Goal: Information Seeking & Learning: Learn about a topic

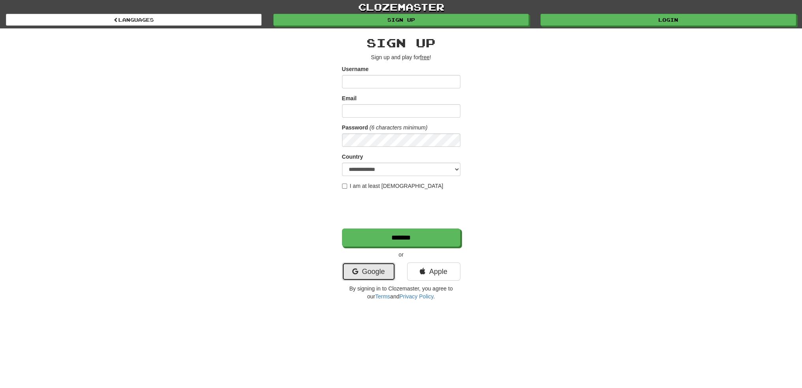
click at [360, 269] on link "Google" at bounding box center [368, 271] width 53 height 18
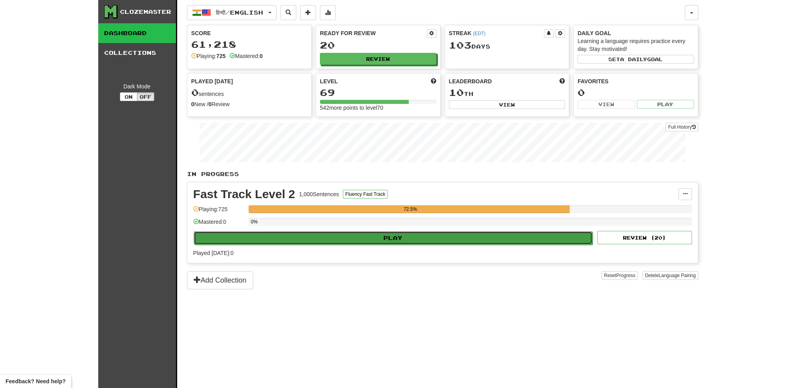
click at [347, 234] on button "Play" at bounding box center [393, 237] width 399 height 13
select select "**"
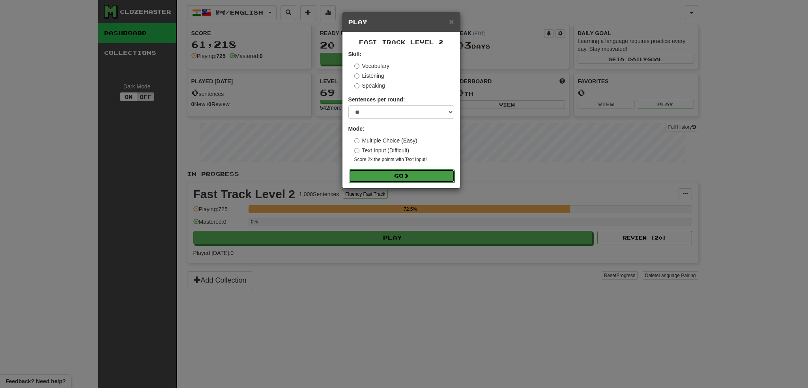
click at [385, 176] on button "Go" at bounding box center [402, 175] width 106 height 13
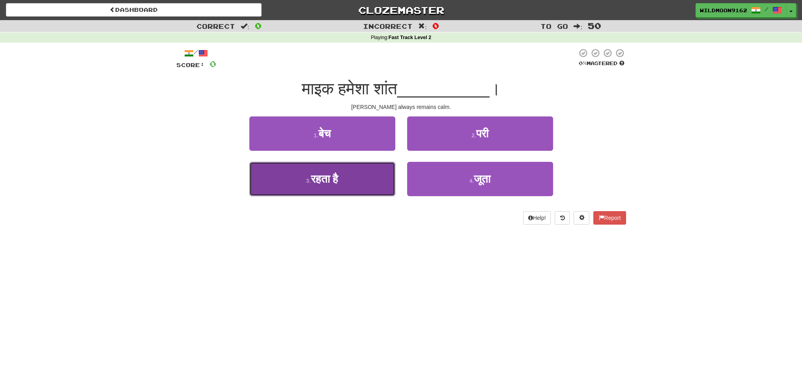
click at [357, 185] on button "3 . रहता है" at bounding box center [322, 179] width 146 height 34
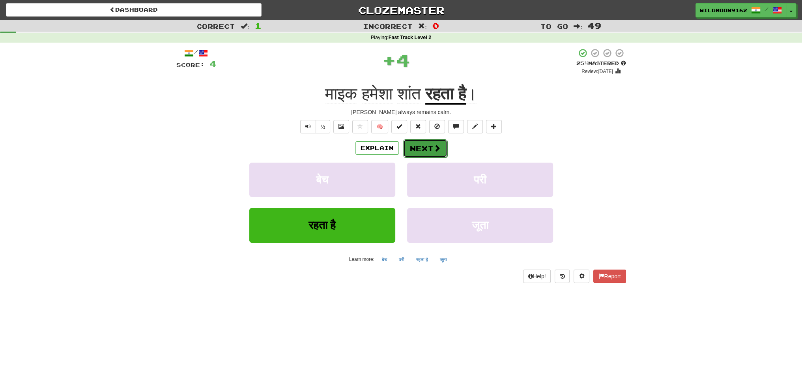
click at [426, 147] on button "Next" at bounding box center [425, 148] width 44 height 18
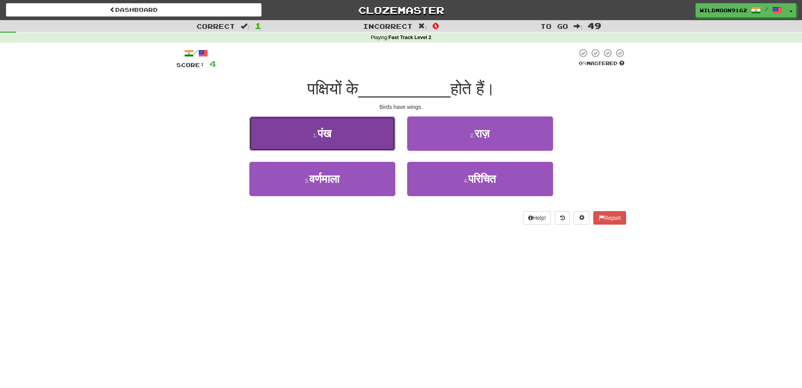
click at [341, 135] on button "1 . पंख" at bounding box center [322, 133] width 146 height 34
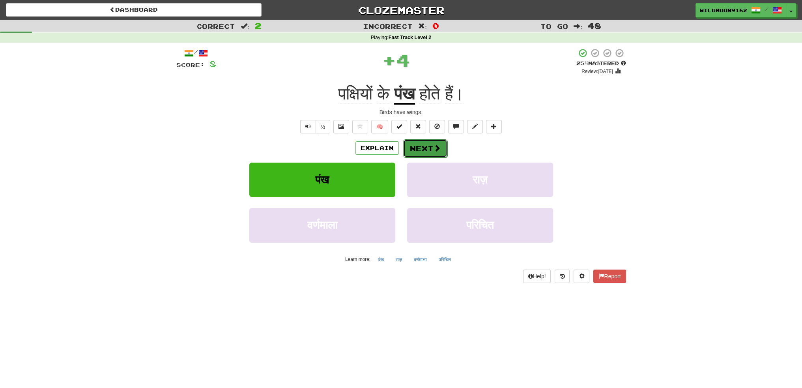
click at [427, 148] on button "Next" at bounding box center [425, 148] width 44 height 18
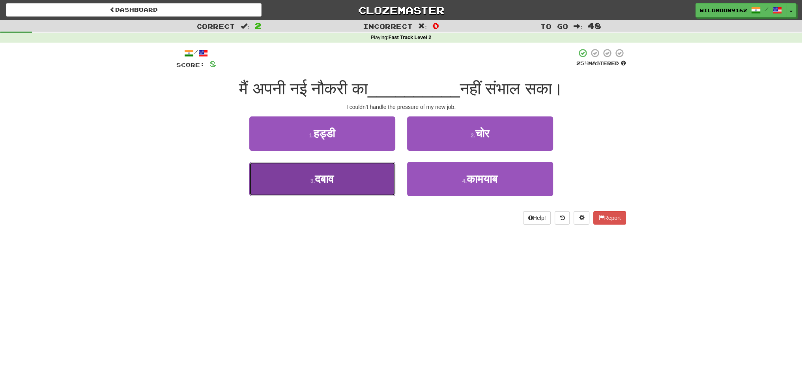
click at [359, 185] on button "3 . दबाव" at bounding box center [322, 179] width 146 height 34
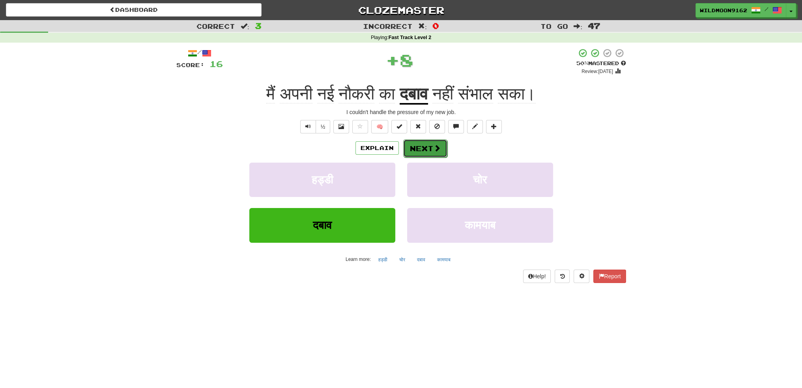
click at [415, 153] on button "Next" at bounding box center [425, 148] width 44 height 18
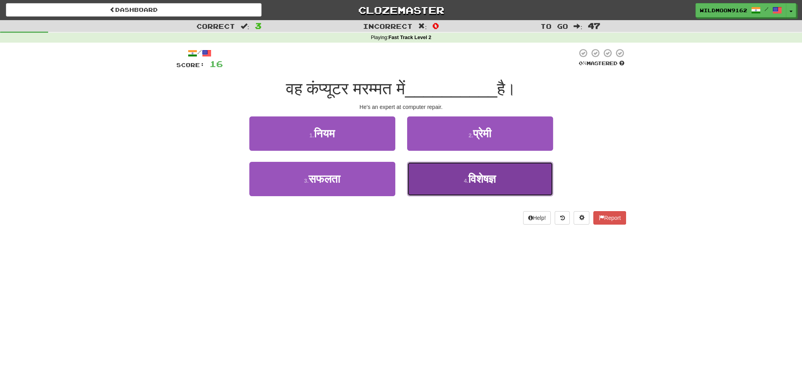
click at [464, 182] on small "4 ." at bounding box center [466, 181] width 5 height 6
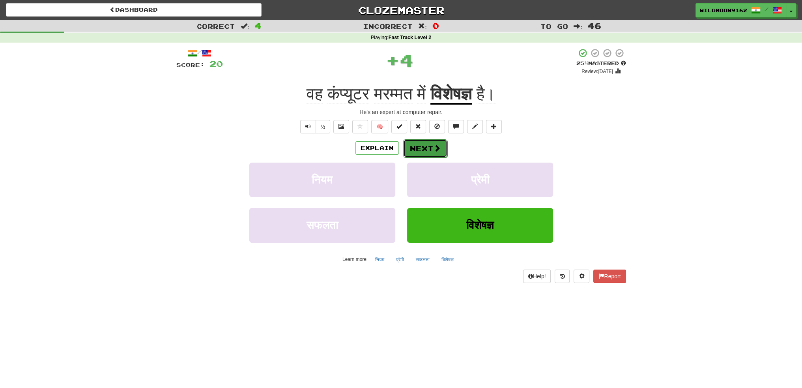
click at [429, 146] on button "Next" at bounding box center [425, 148] width 44 height 18
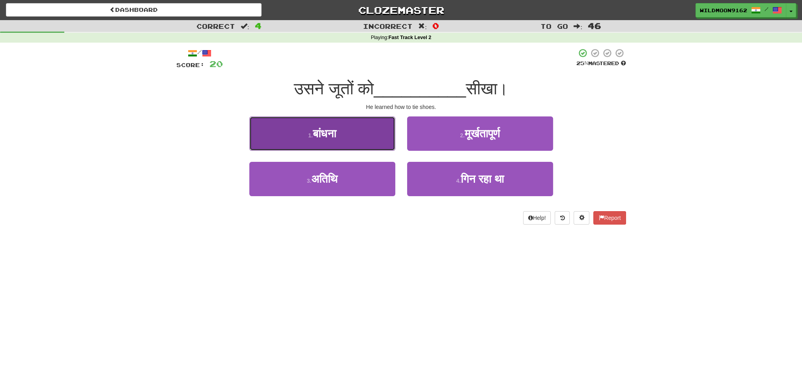
click at [336, 134] on span "बांधना" at bounding box center [324, 133] width 23 height 12
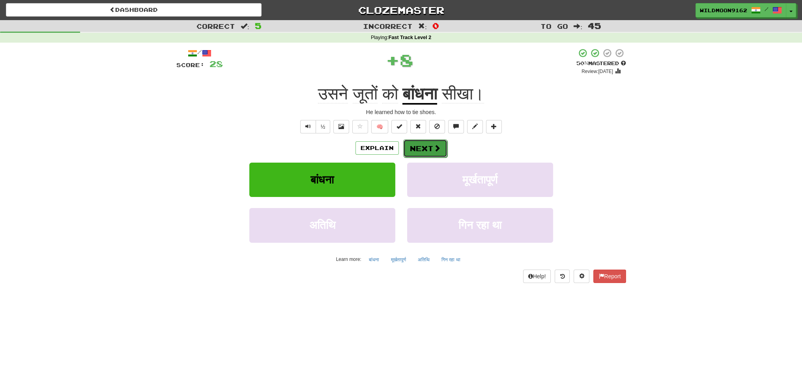
click at [417, 151] on button "Next" at bounding box center [425, 148] width 44 height 18
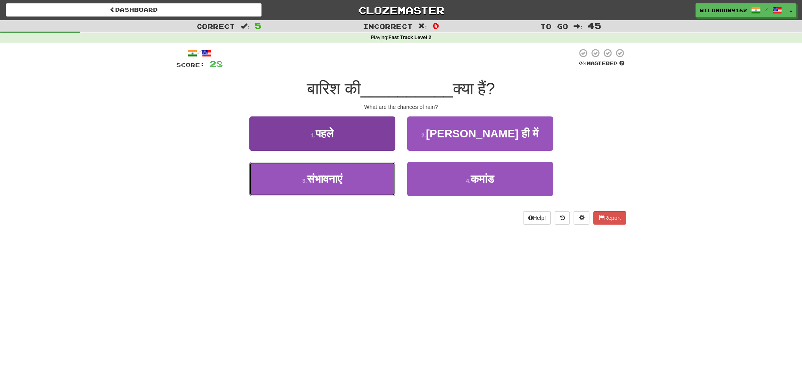
drag, startPoint x: 365, startPoint y: 183, endPoint x: 376, endPoint y: 180, distance: 10.9
click at [366, 183] on button "3 . संभावनाएं" at bounding box center [322, 179] width 146 height 34
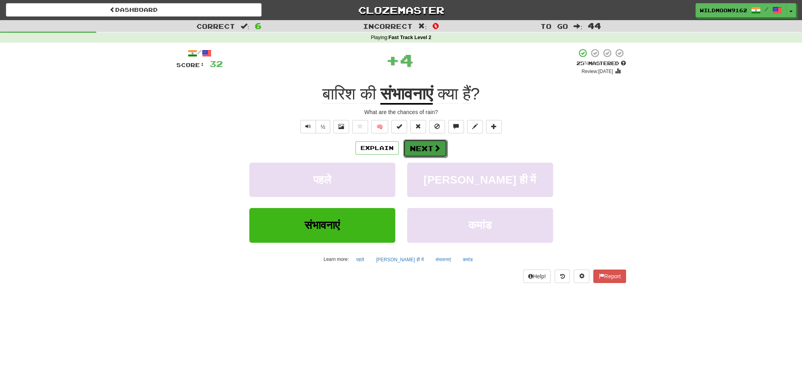
click at [436, 149] on span at bounding box center [437, 147] width 7 height 7
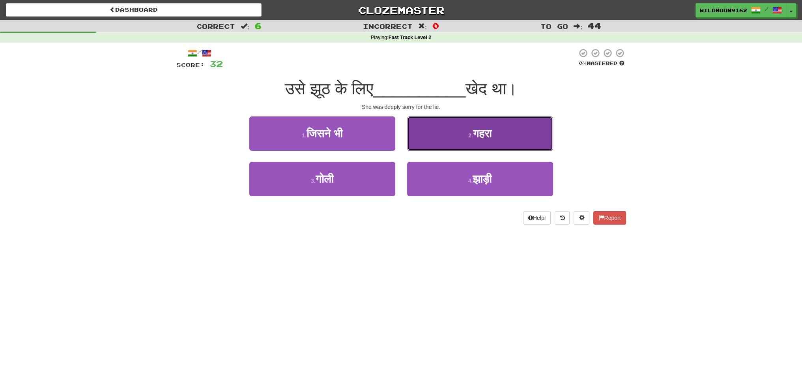
click at [461, 136] on button "2 . गहरा" at bounding box center [480, 133] width 146 height 34
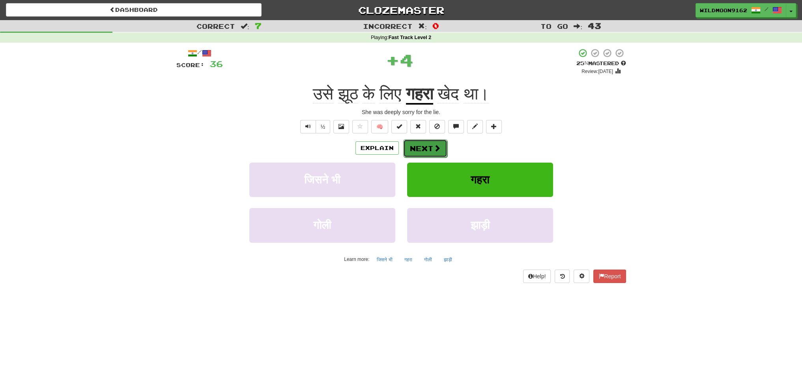
click at [428, 148] on button "Next" at bounding box center [425, 148] width 44 height 18
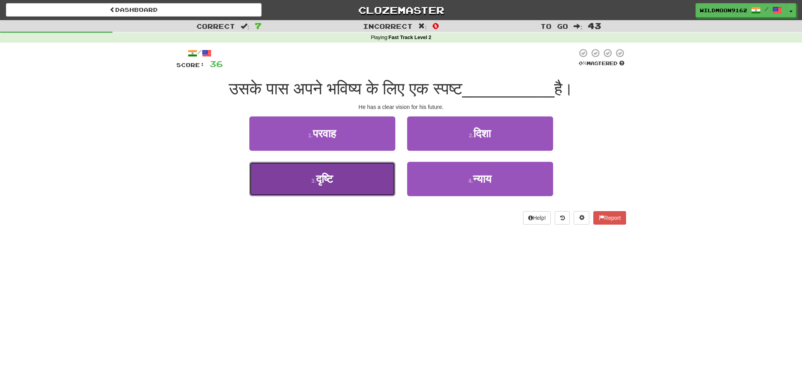
click at [351, 183] on button "3 . दृष्टि" at bounding box center [322, 179] width 146 height 34
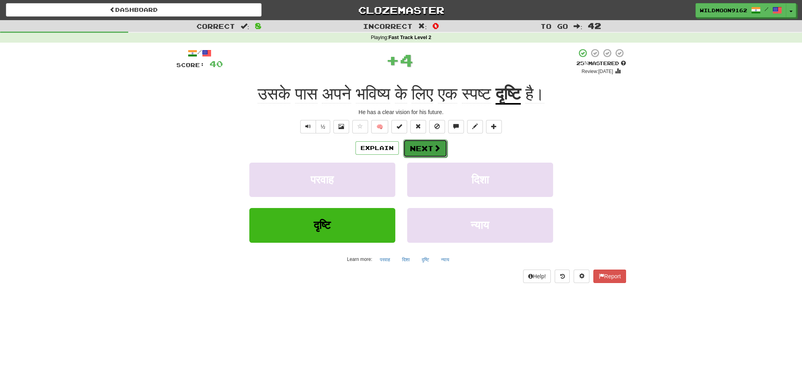
click at [432, 150] on button "Next" at bounding box center [425, 148] width 44 height 18
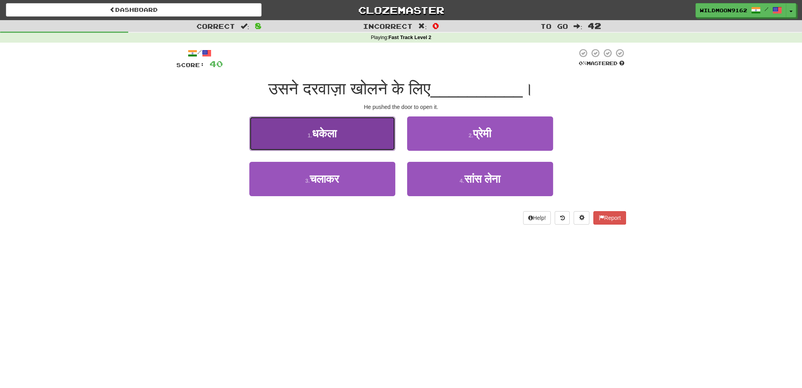
click at [336, 136] on span "धकेला" at bounding box center [324, 133] width 24 height 12
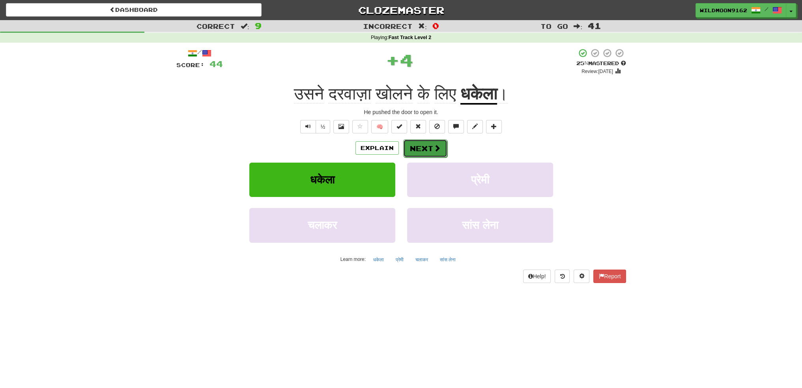
click at [431, 147] on button "Next" at bounding box center [425, 148] width 44 height 18
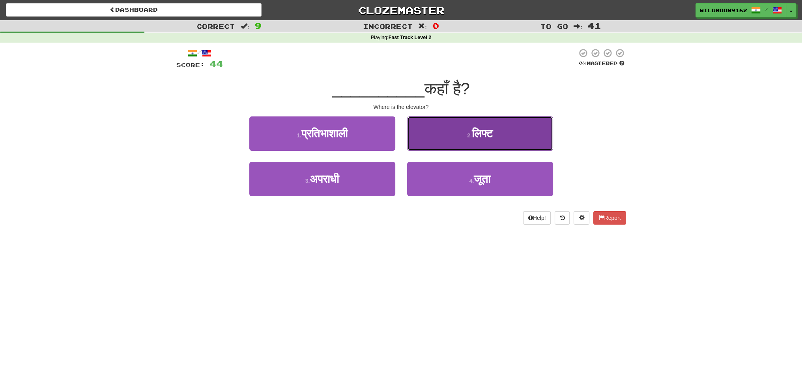
click at [451, 142] on button "2 . लिफ्ट" at bounding box center [480, 133] width 146 height 34
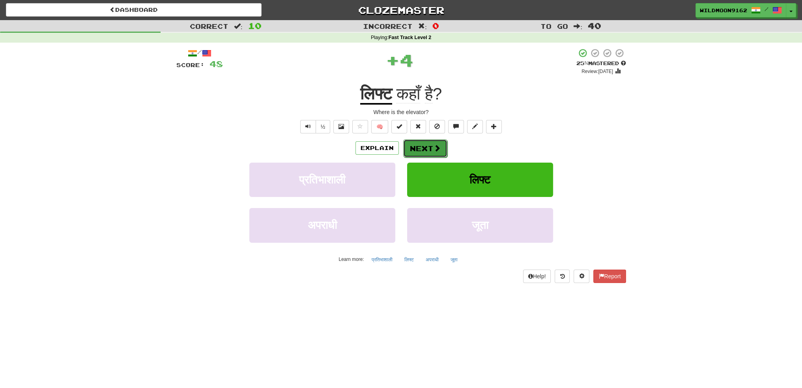
click at [409, 146] on button "Next" at bounding box center [425, 148] width 44 height 18
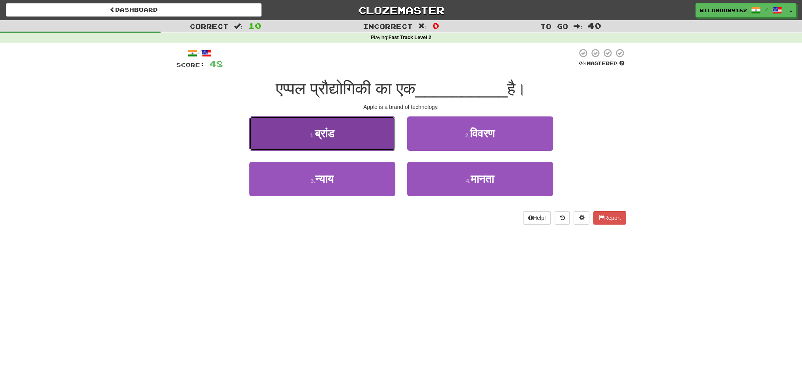
click at [365, 137] on button "1 . [GEOGRAPHIC_DATA]" at bounding box center [322, 133] width 146 height 34
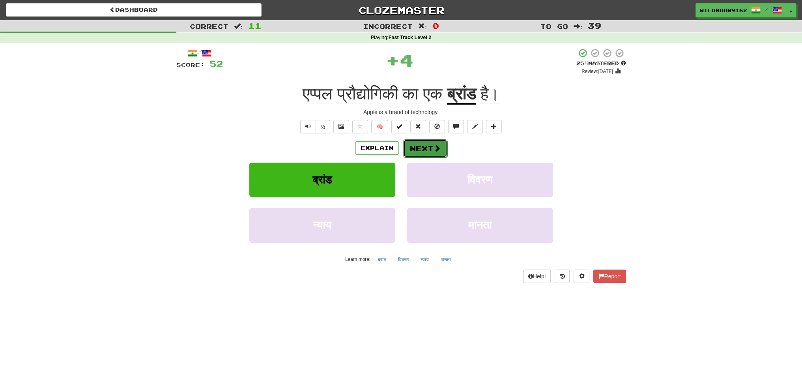
click at [419, 147] on button "Next" at bounding box center [425, 148] width 44 height 18
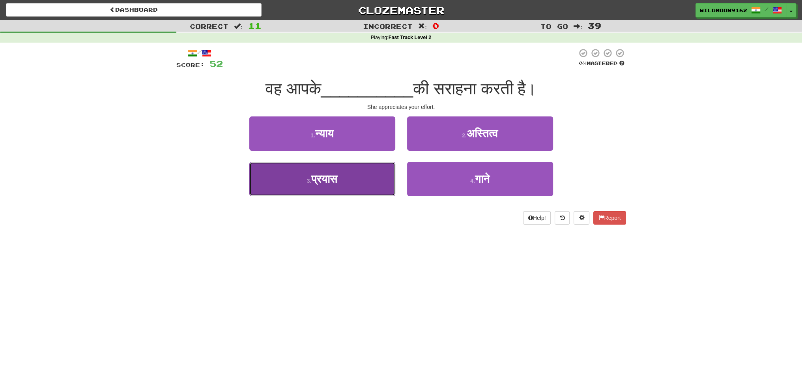
click at [358, 178] on button "3 . प्रयास" at bounding box center [322, 179] width 146 height 34
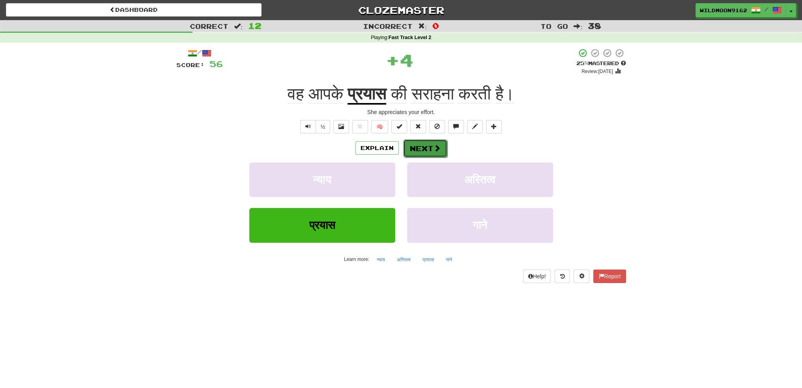
click at [428, 147] on button "Next" at bounding box center [425, 148] width 44 height 18
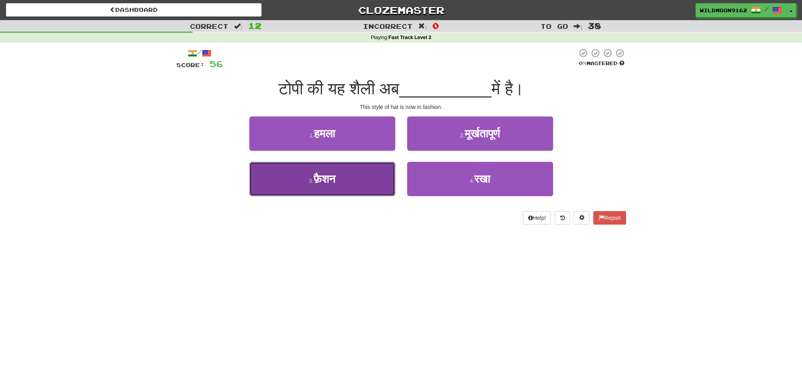
click at [367, 184] on button "3 . फ़ैशन" at bounding box center [322, 179] width 146 height 34
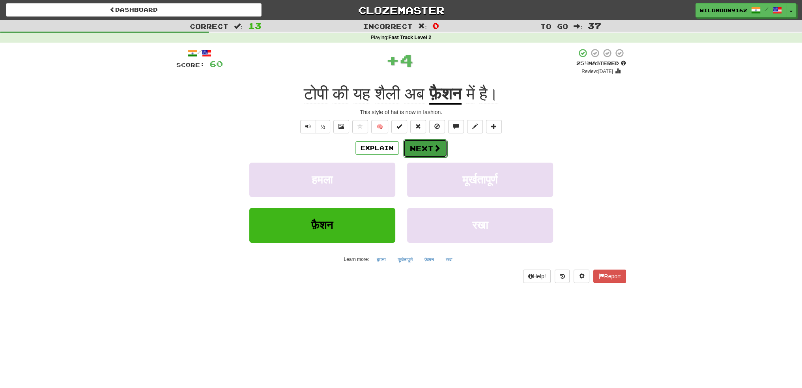
click at [417, 149] on button "Next" at bounding box center [425, 148] width 44 height 18
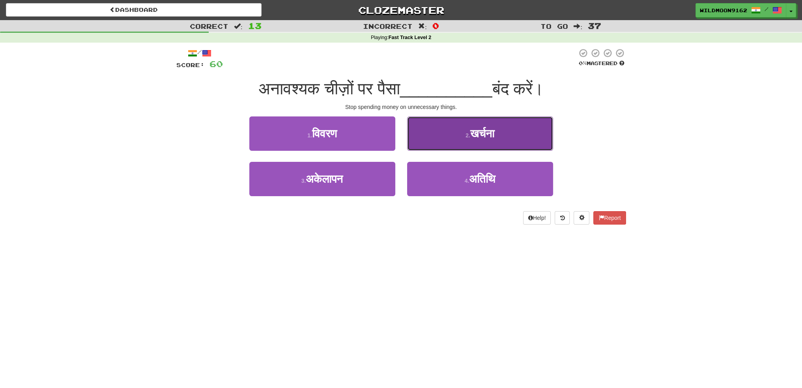
click at [476, 133] on span "खर्चना" at bounding box center [482, 133] width 24 height 12
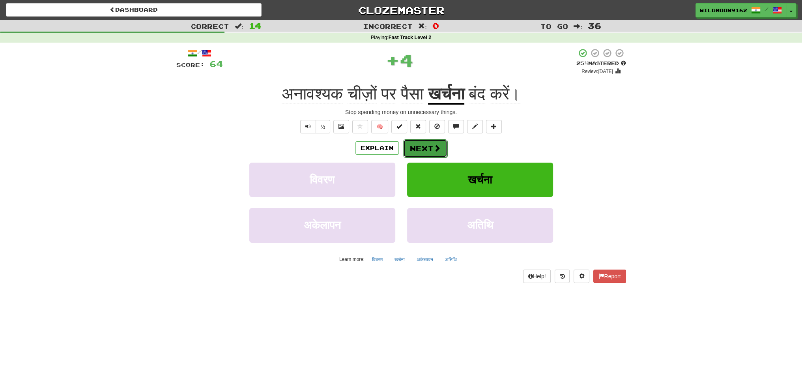
click at [436, 148] on span at bounding box center [437, 147] width 7 height 7
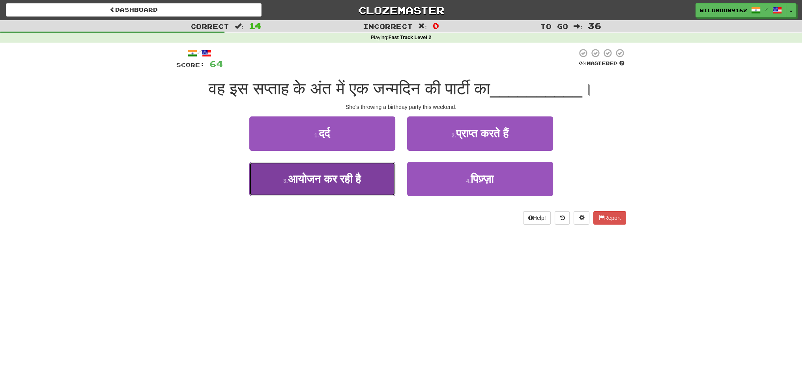
click at [360, 184] on span "आयोजन कर रही है" at bounding box center [324, 179] width 73 height 12
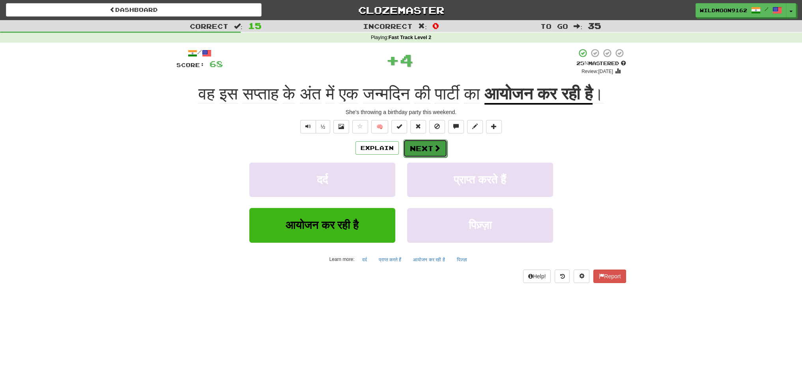
click at [421, 157] on button "Next" at bounding box center [425, 148] width 44 height 18
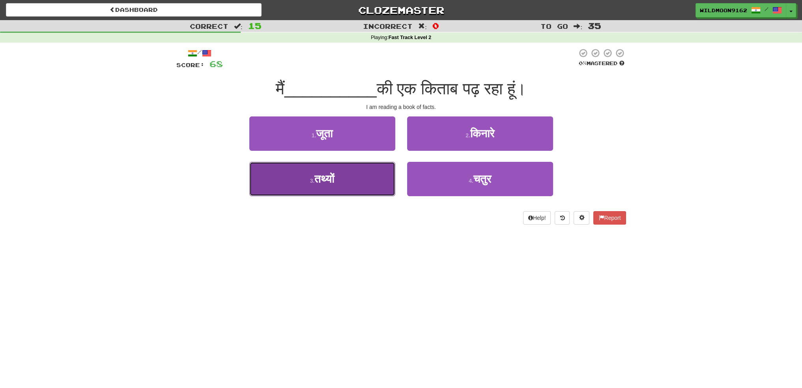
click at [329, 185] on button "3 . तथ्यों" at bounding box center [322, 179] width 146 height 34
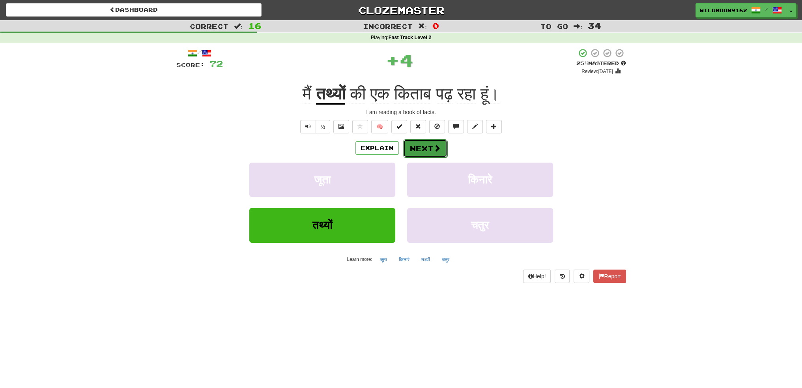
click at [430, 148] on button "Next" at bounding box center [425, 148] width 44 height 18
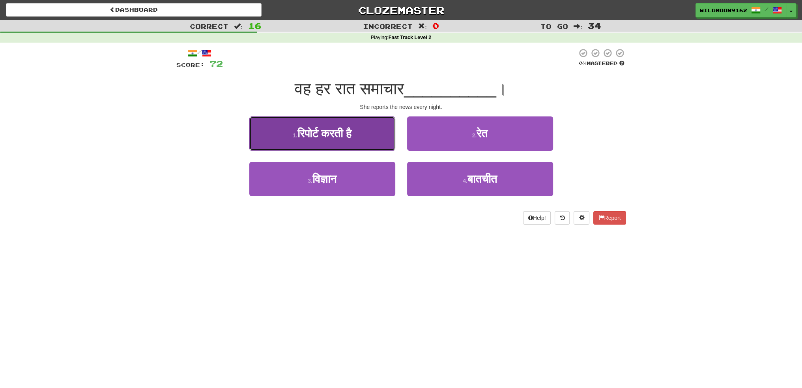
click at [340, 130] on span "रिपोर्ट करती है" at bounding box center [324, 133] width 54 height 12
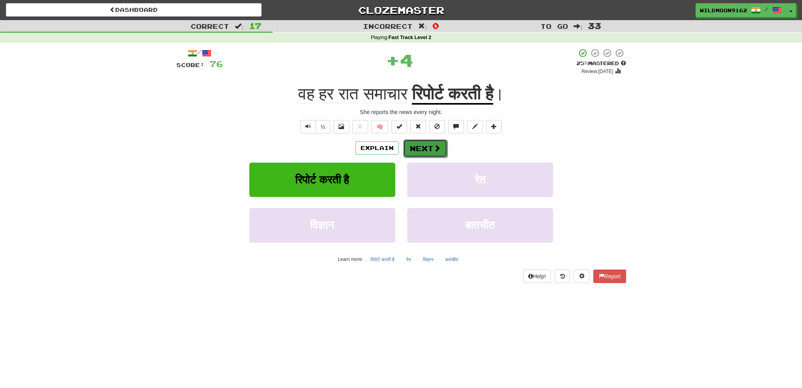
click at [412, 145] on button "Next" at bounding box center [425, 148] width 44 height 18
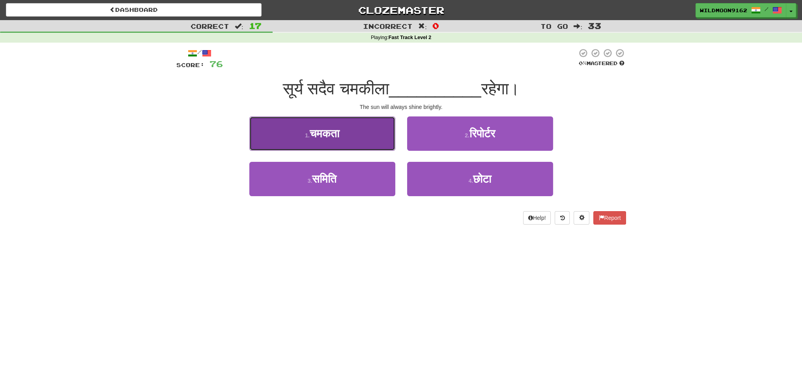
click at [355, 137] on button "1 . चमकता" at bounding box center [322, 133] width 146 height 34
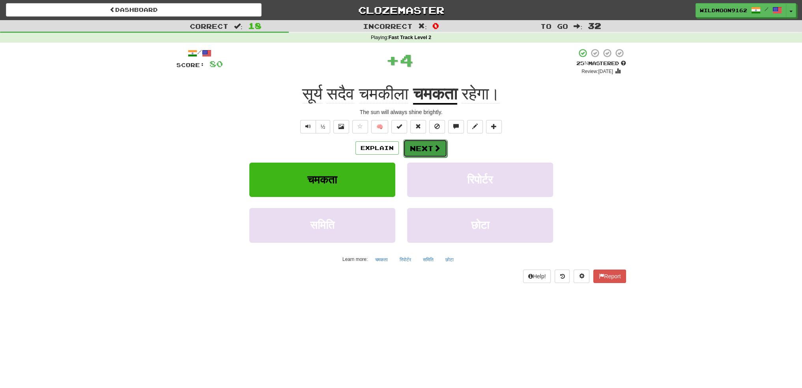
click at [420, 148] on button "Next" at bounding box center [425, 148] width 44 height 18
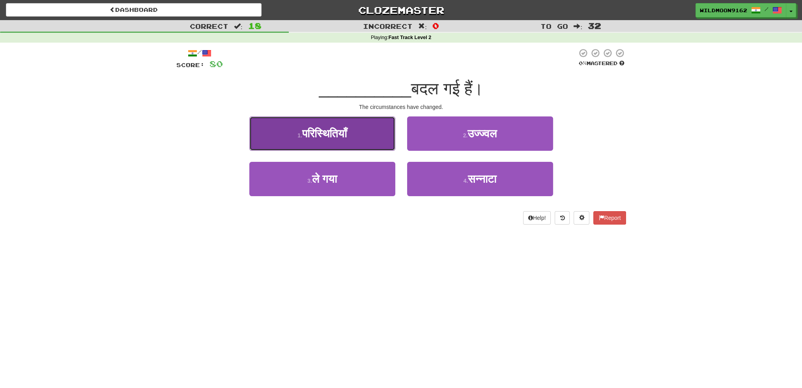
click at [347, 132] on span "परिस्थितियाँ" at bounding box center [324, 133] width 45 height 12
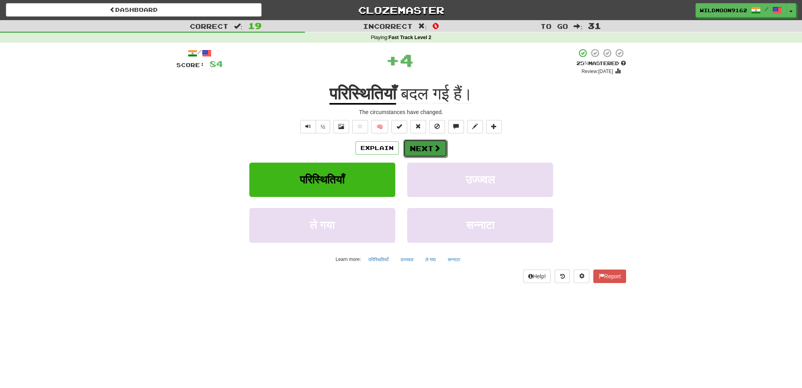
click at [423, 146] on button "Next" at bounding box center [425, 148] width 44 height 18
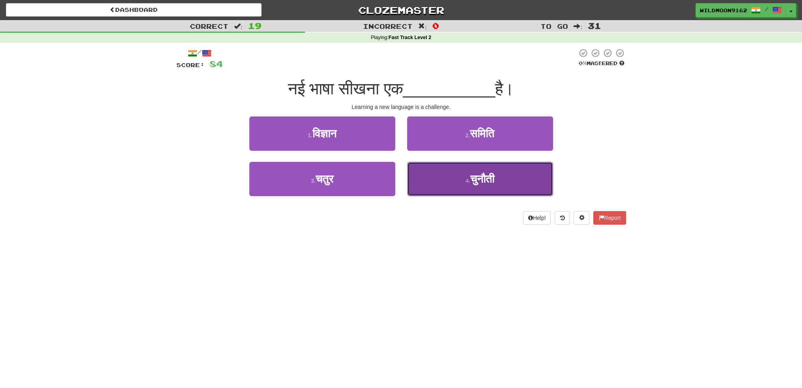
click at [474, 187] on button "4 . [GEOGRAPHIC_DATA]" at bounding box center [480, 179] width 146 height 34
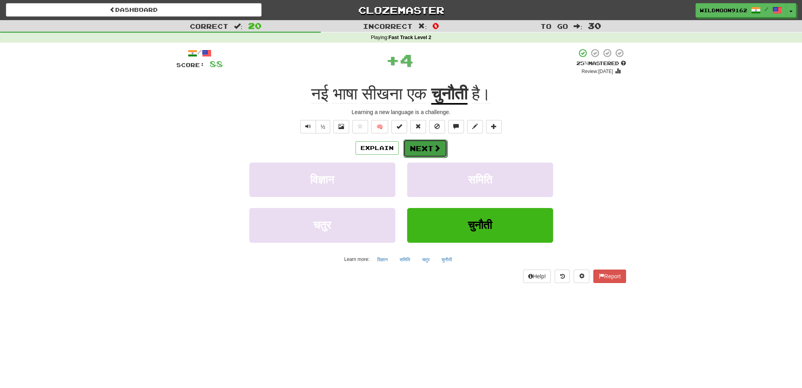
click at [436, 147] on span at bounding box center [437, 147] width 7 height 7
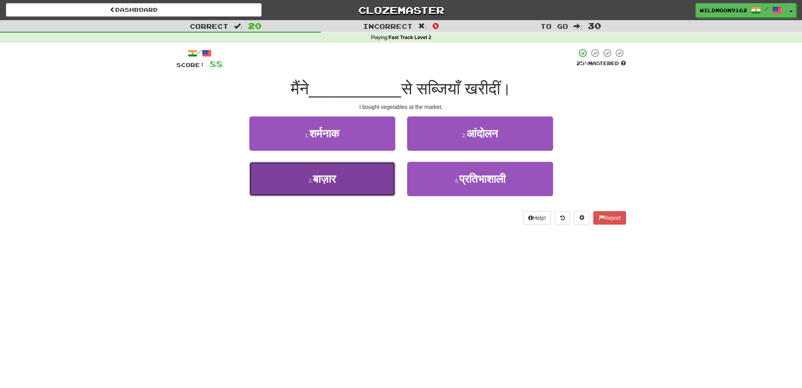
click at [323, 183] on span "बाज़ार" at bounding box center [324, 179] width 23 height 12
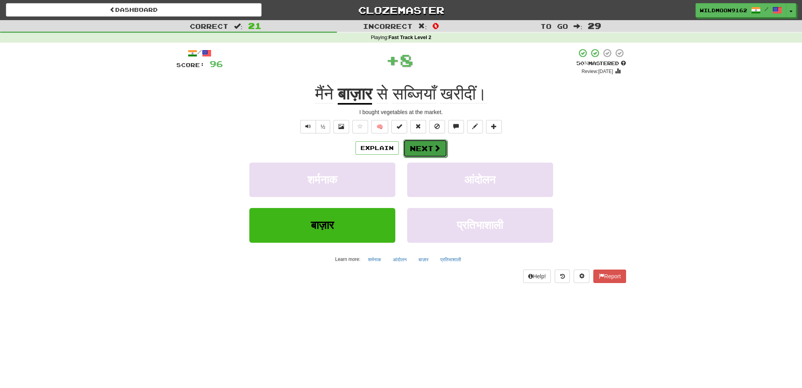
click at [422, 154] on button "Next" at bounding box center [425, 148] width 44 height 18
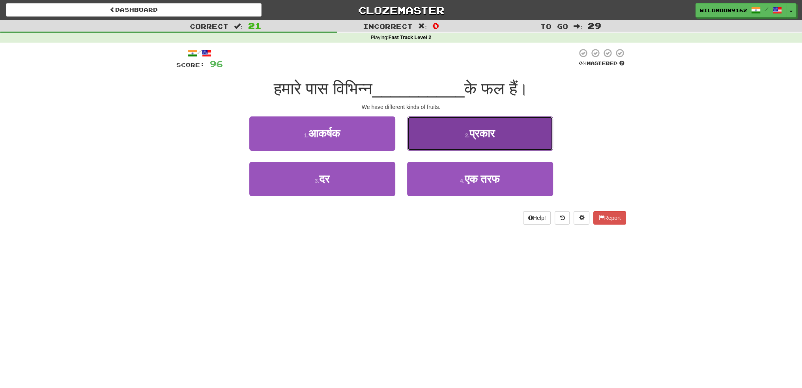
click at [489, 133] on span "प्रकार" at bounding box center [481, 133] width 25 height 12
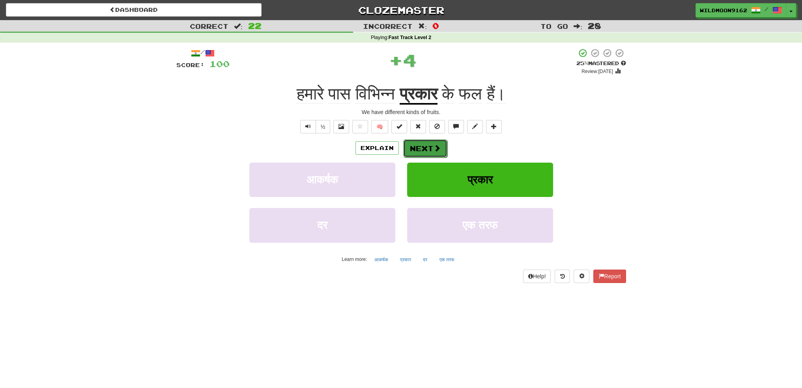
click at [428, 151] on button "Next" at bounding box center [425, 148] width 44 height 18
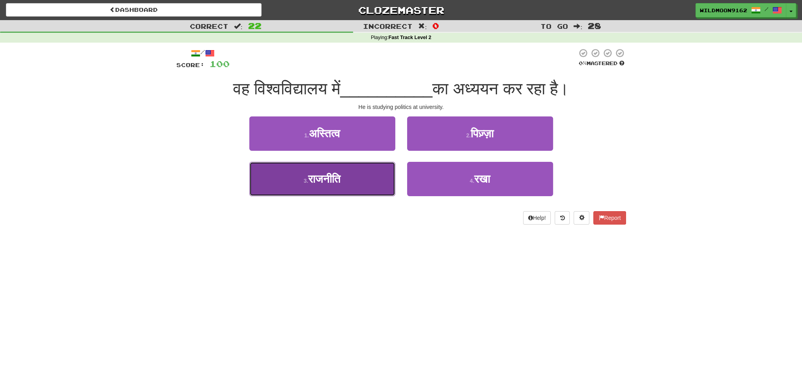
click at [364, 188] on button "3 . राजनीति" at bounding box center [322, 179] width 146 height 34
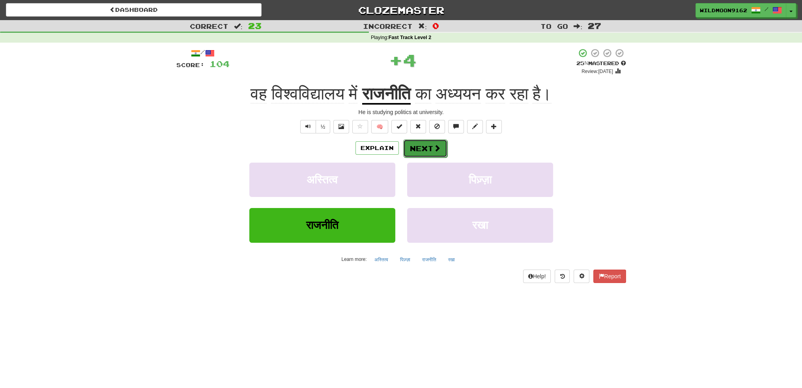
click at [430, 148] on button "Next" at bounding box center [425, 148] width 44 height 18
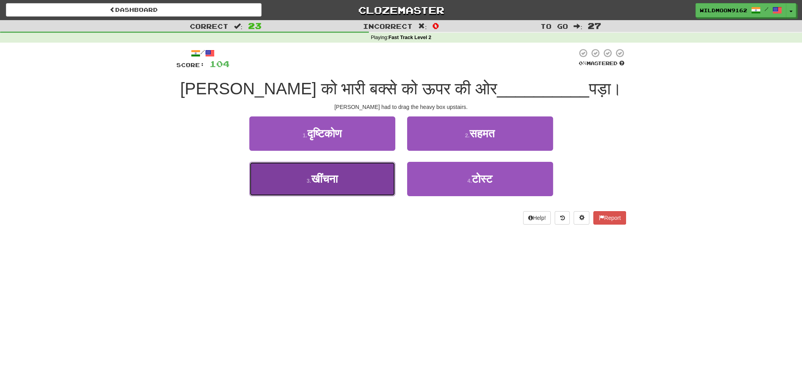
click at [346, 182] on button "3 . खींचना" at bounding box center [322, 179] width 146 height 34
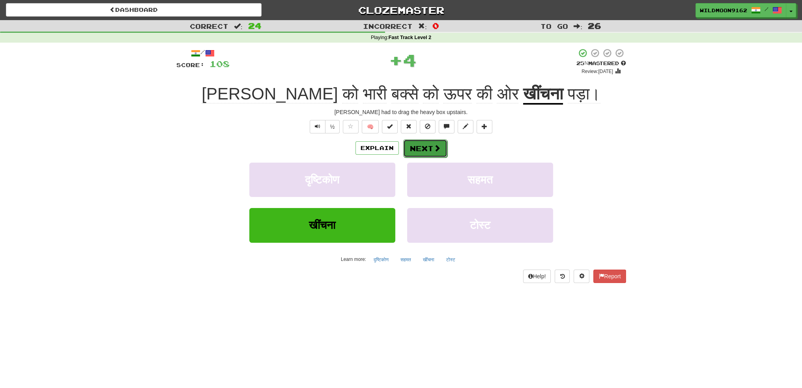
click at [428, 146] on button "Next" at bounding box center [425, 148] width 44 height 18
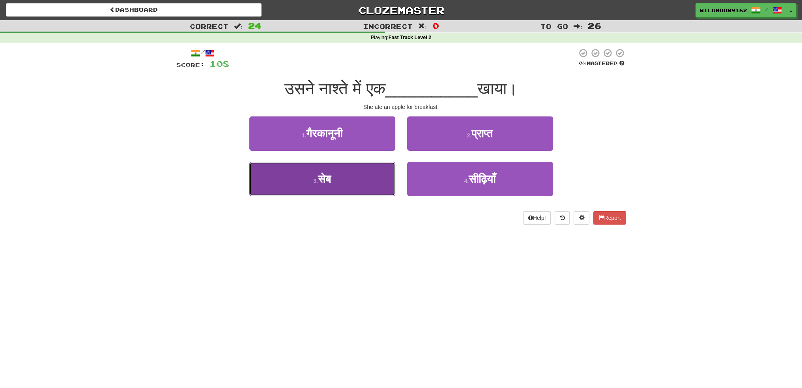
click at [338, 179] on button "3 . [GEOGRAPHIC_DATA]" at bounding box center [322, 179] width 146 height 34
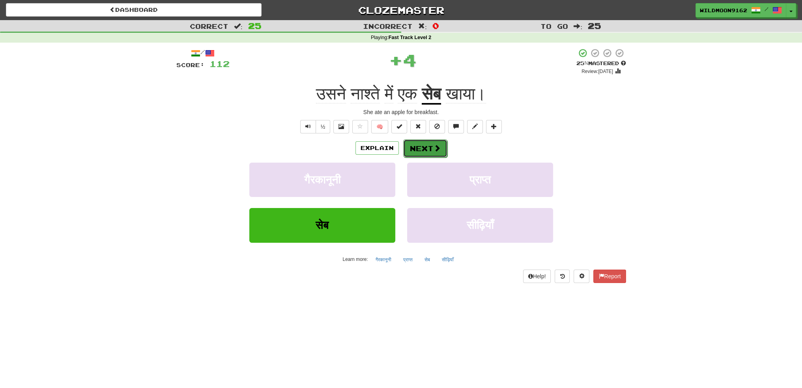
click at [426, 149] on button "Next" at bounding box center [425, 148] width 44 height 18
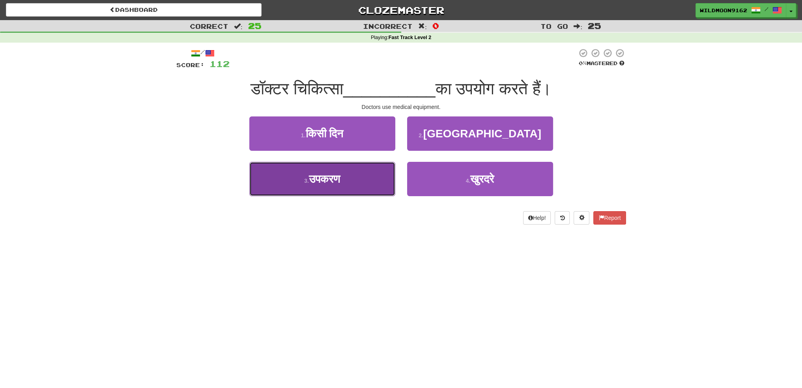
click at [367, 182] on button "3 . उपकरण" at bounding box center [322, 179] width 146 height 34
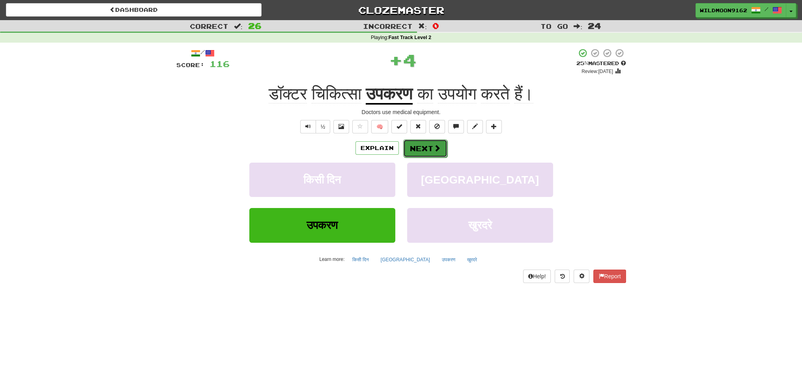
click at [419, 150] on button "Next" at bounding box center [425, 148] width 44 height 18
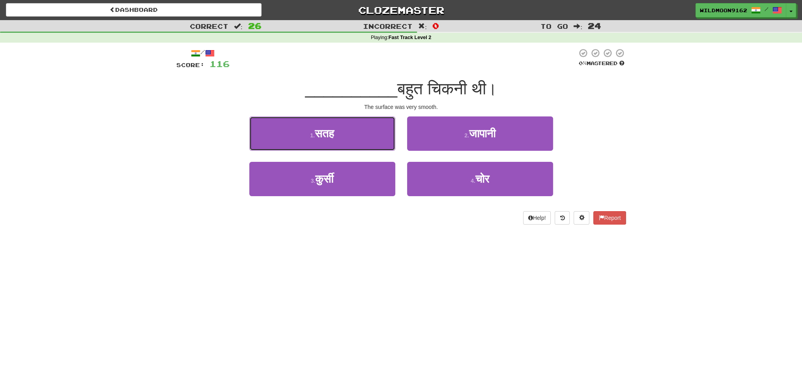
click at [362, 138] on button "1 . सतह" at bounding box center [322, 133] width 146 height 34
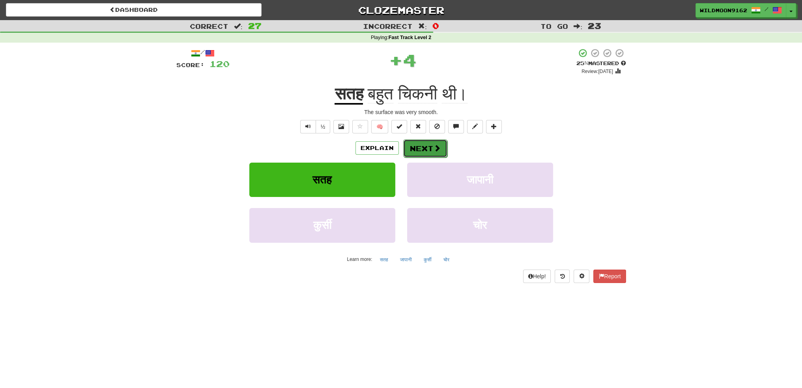
click at [417, 147] on button "Next" at bounding box center [425, 148] width 44 height 18
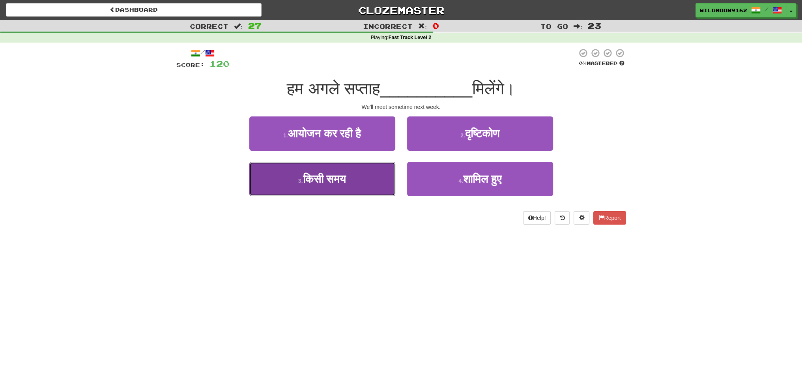
click at [342, 185] on button "3 . किसी समय" at bounding box center [322, 179] width 146 height 34
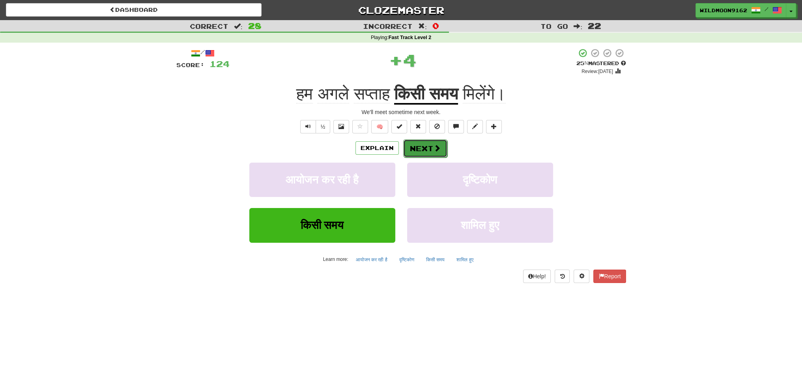
click at [428, 149] on button "Next" at bounding box center [425, 148] width 44 height 18
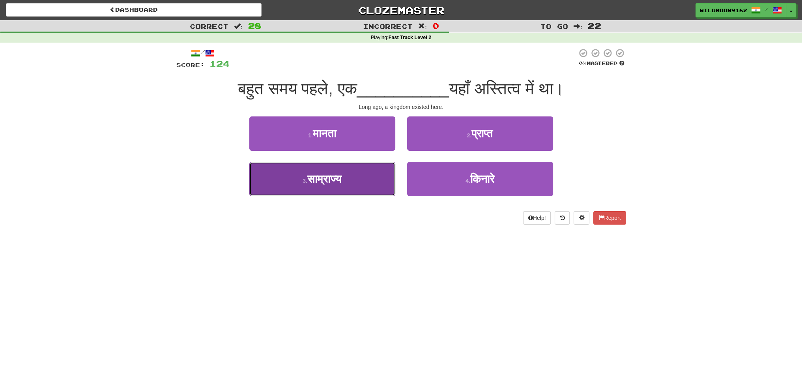
click at [336, 187] on button "3 . साम्राज्य" at bounding box center [322, 179] width 146 height 34
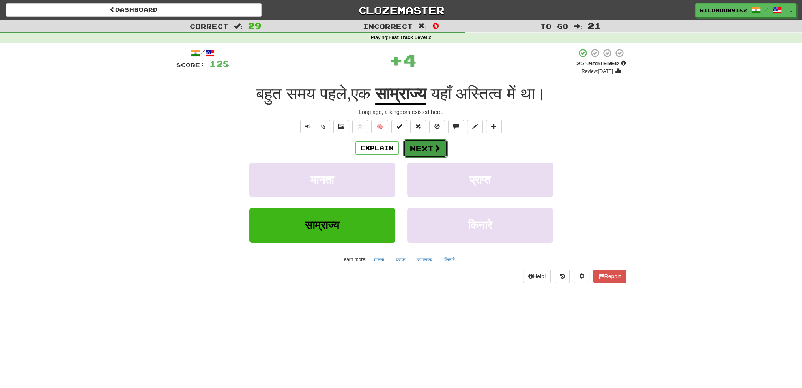
click at [424, 146] on button "Next" at bounding box center [425, 148] width 44 height 18
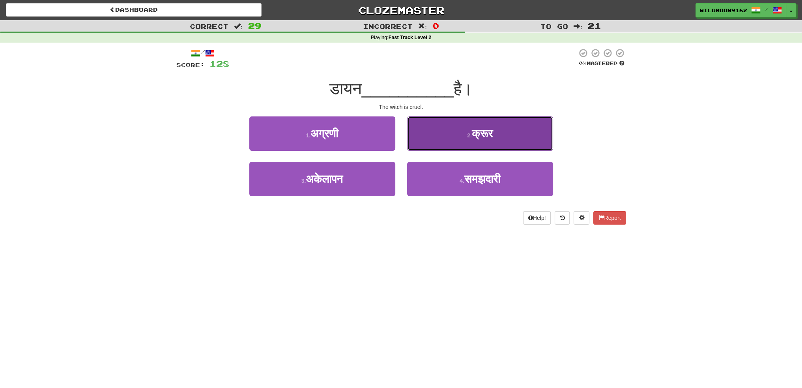
click at [475, 135] on span "क्रूर" at bounding box center [482, 133] width 21 height 12
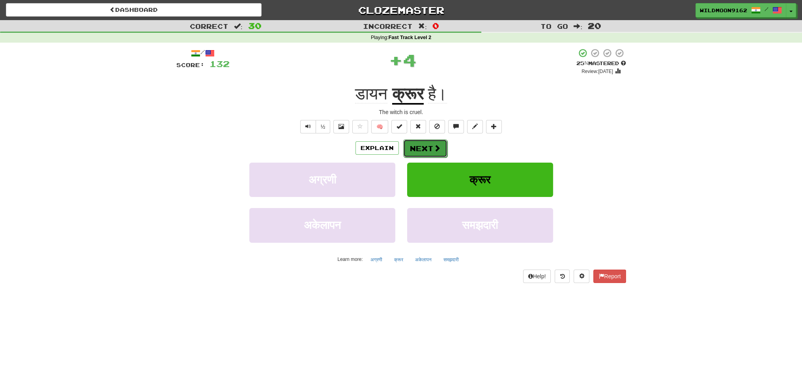
click at [429, 147] on button "Next" at bounding box center [425, 148] width 44 height 18
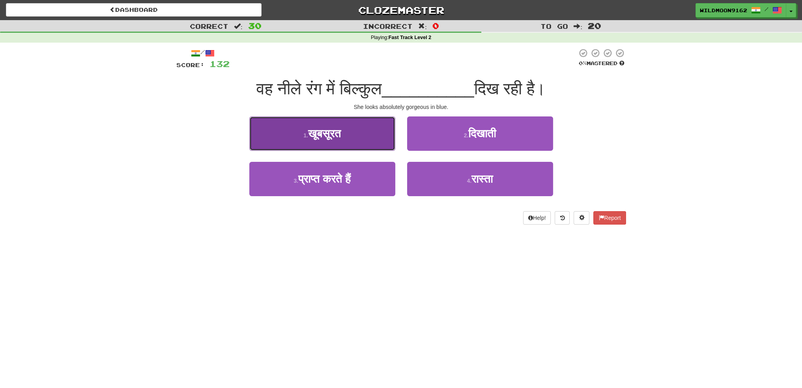
click at [367, 134] on button "1 . [GEOGRAPHIC_DATA]" at bounding box center [322, 133] width 146 height 34
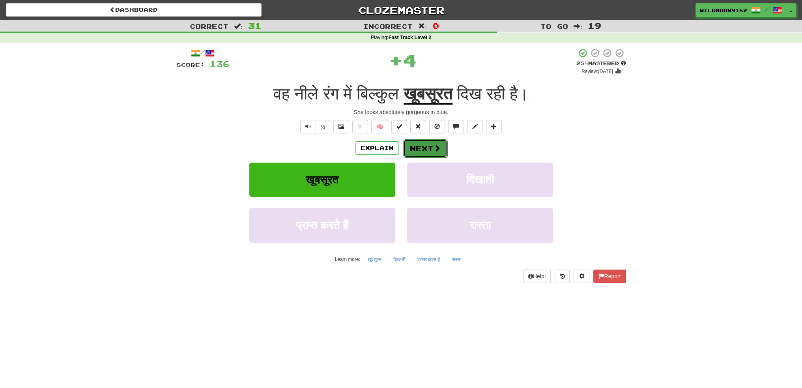
click at [438, 152] on button "Next" at bounding box center [425, 148] width 44 height 18
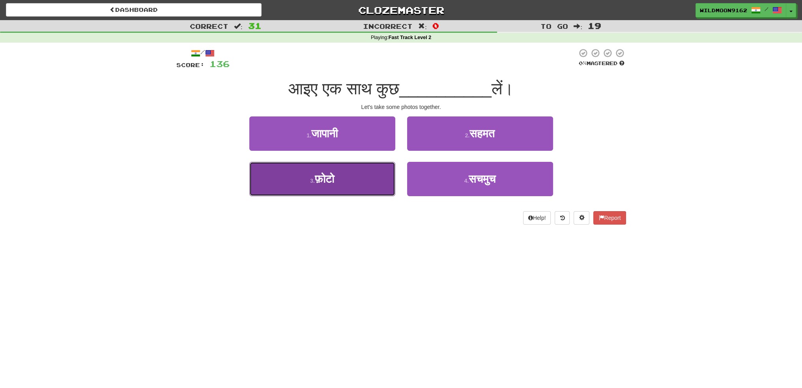
click at [358, 182] on button "3 . फ़ोटो" at bounding box center [322, 179] width 146 height 34
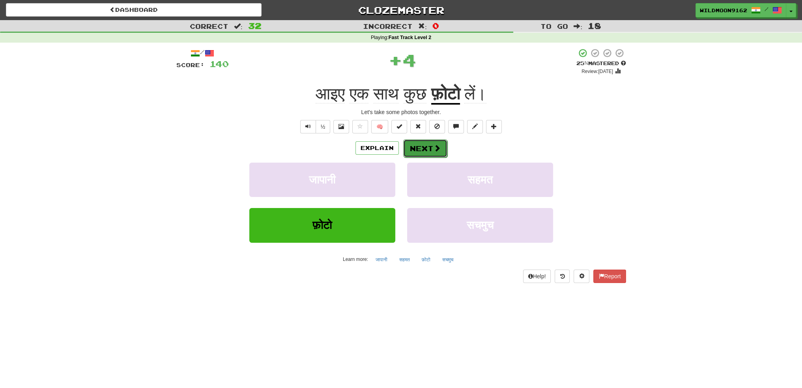
click at [426, 146] on button "Next" at bounding box center [425, 148] width 44 height 18
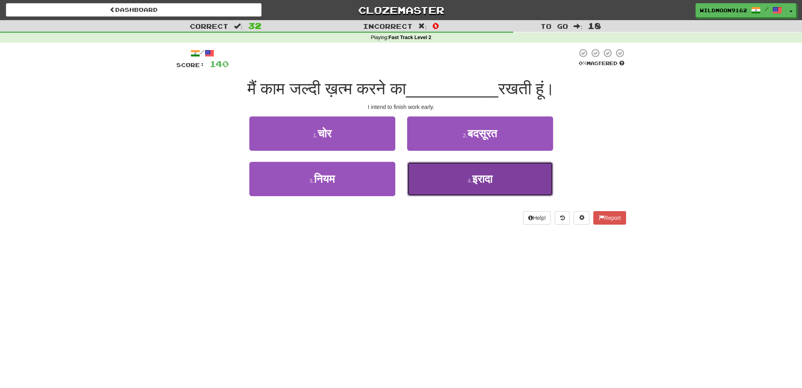
click at [472, 183] on span "इरादा" at bounding box center [482, 179] width 20 height 12
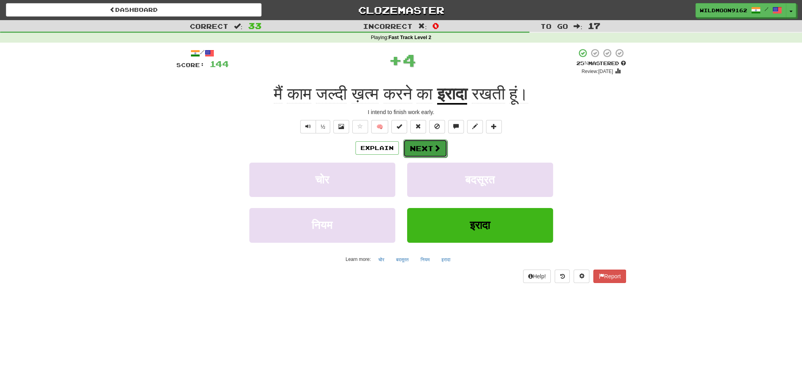
click at [423, 149] on button "Next" at bounding box center [425, 148] width 44 height 18
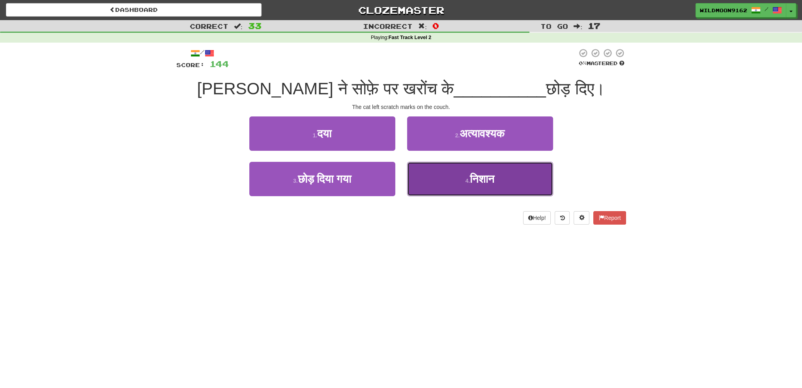
click at [467, 183] on small "4 ." at bounding box center [467, 181] width 5 height 6
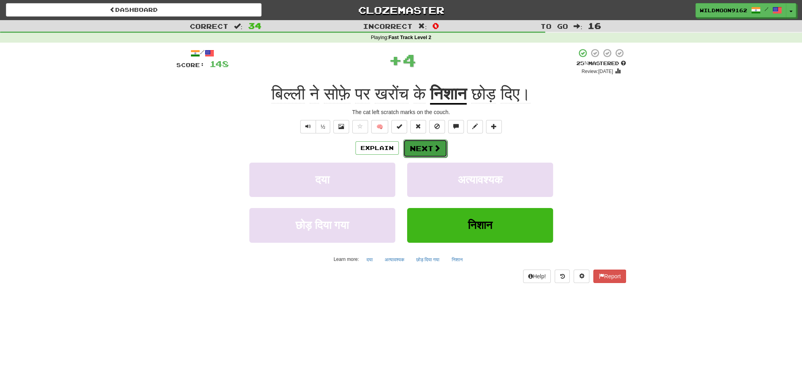
click at [434, 144] on span at bounding box center [437, 147] width 7 height 7
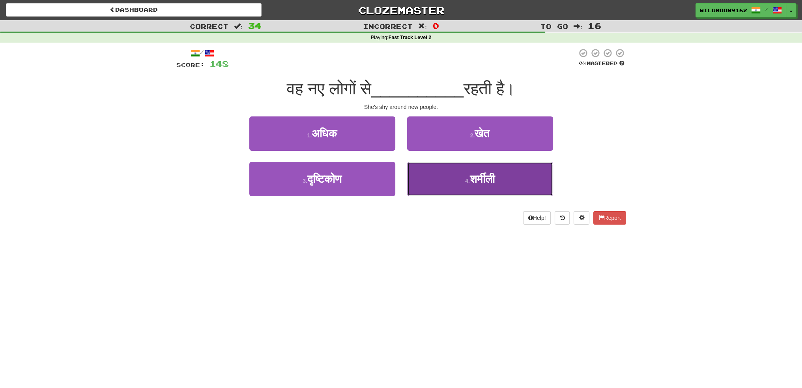
click at [479, 182] on span "शर्मीली" at bounding box center [482, 179] width 25 height 12
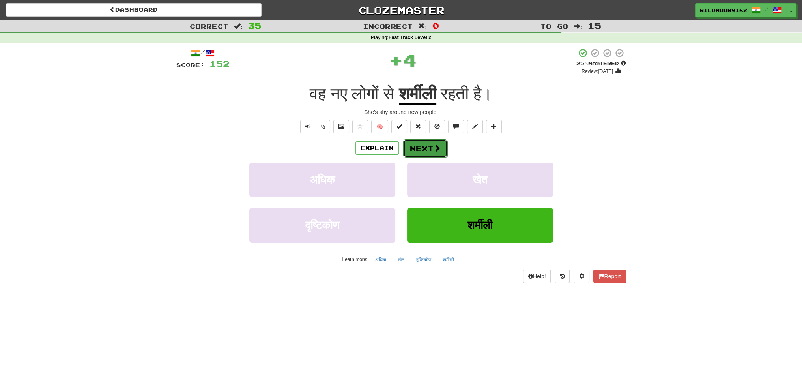
click at [427, 150] on button "Next" at bounding box center [425, 148] width 44 height 18
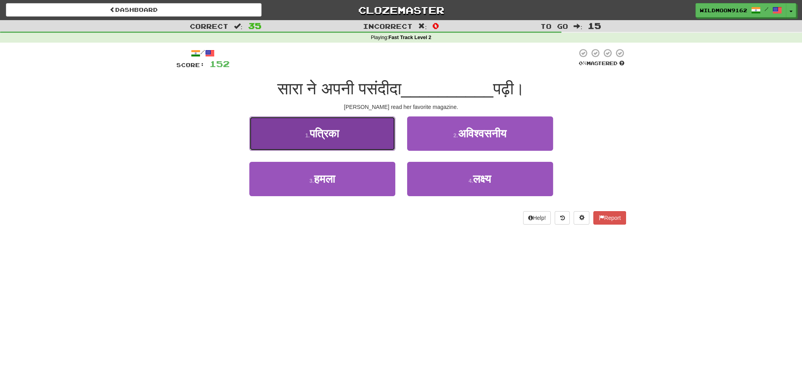
click at [361, 137] on button "1 . पत्रिका" at bounding box center [322, 133] width 146 height 34
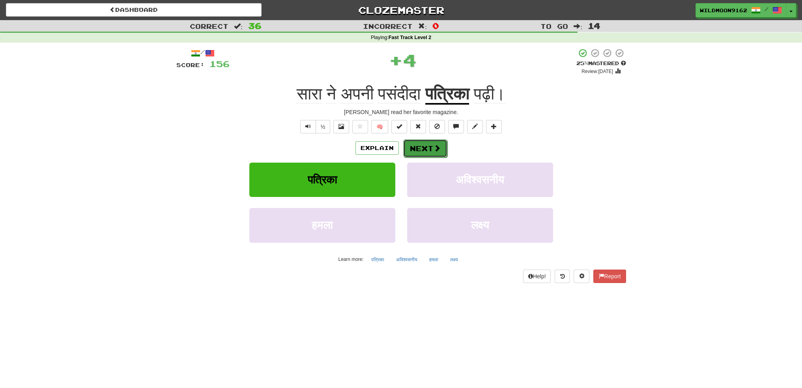
click at [414, 152] on button "Next" at bounding box center [425, 148] width 44 height 18
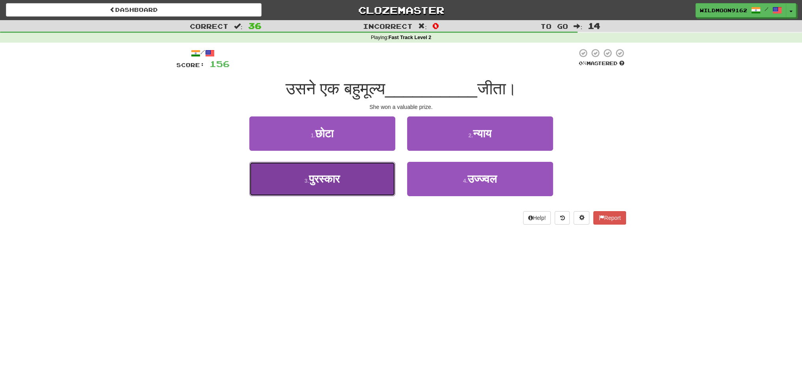
click at [355, 187] on button "3 . पुरस्कार" at bounding box center [322, 179] width 146 height 34
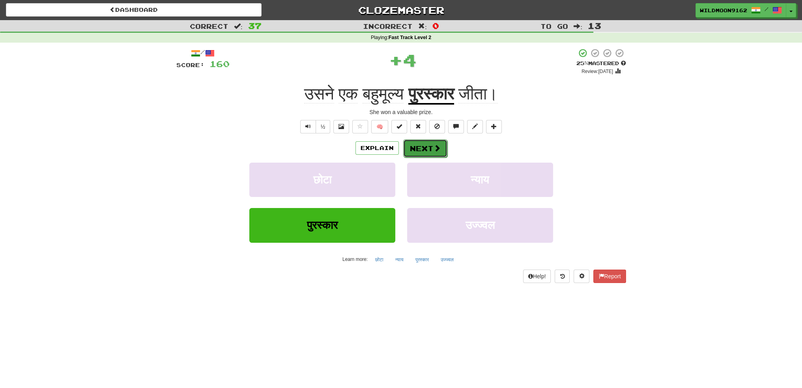
click at [425, 150] on button "Next" at bounding box center [425, 148] width 44 height 18
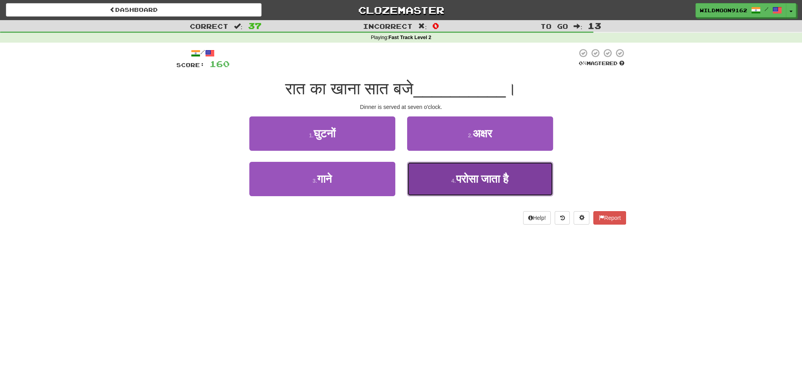
click at [465, 179] on span "परोसा जाता है" at bounding box center [482, 179] width 53 height 12
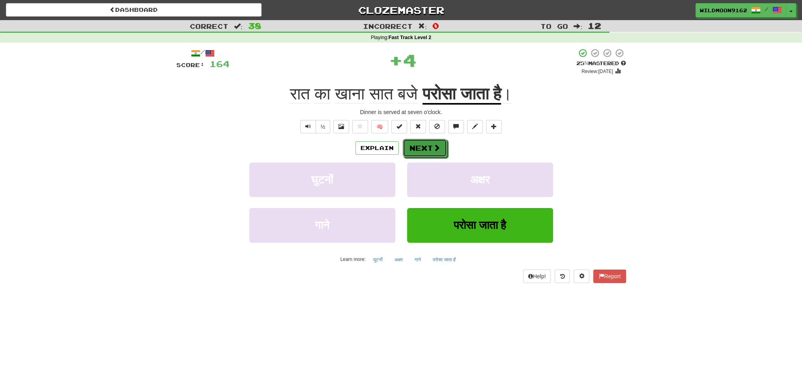
drag, startPoint x: 428, startPoint y: 148, endPoint x: 428, endPoint y: 216, distance: 67.5
click at [428, 148] on button "Next" at bounding box center [425, 148] width 44 height 18
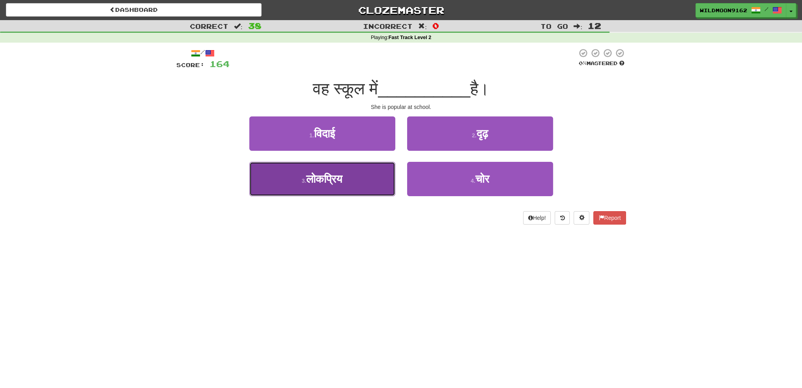
click at [360, 180] on button "3 . लोकप्रिय" at bounding box center [322, 179] width 146 height 34
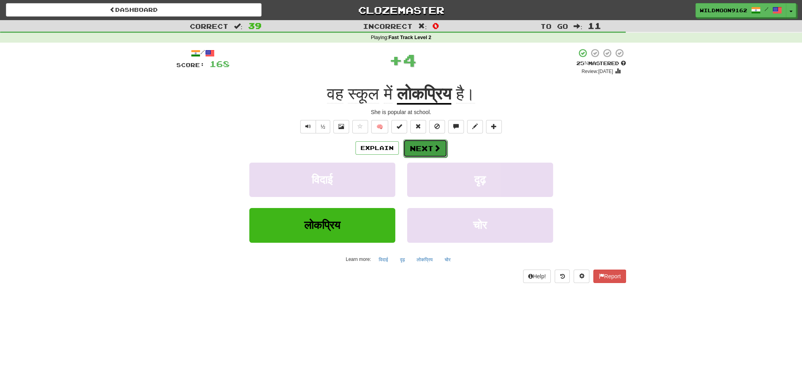
click at [429, 146] on button "Next" at bounding box center [425, 148] width 44 height 18
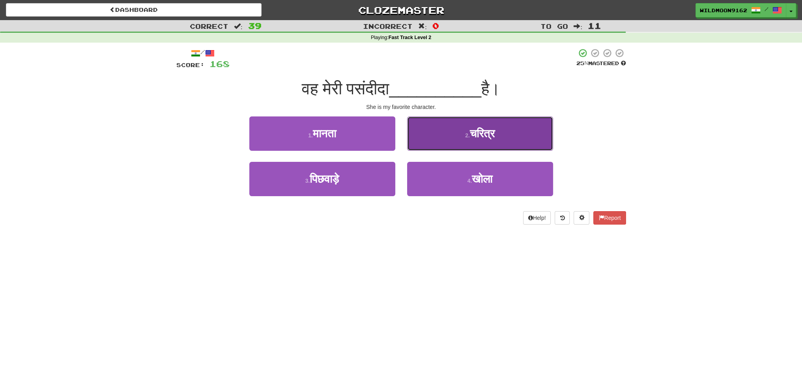
click at [467, 132] on small "2 ." at bounding box center [467, 135] width 5 height 6
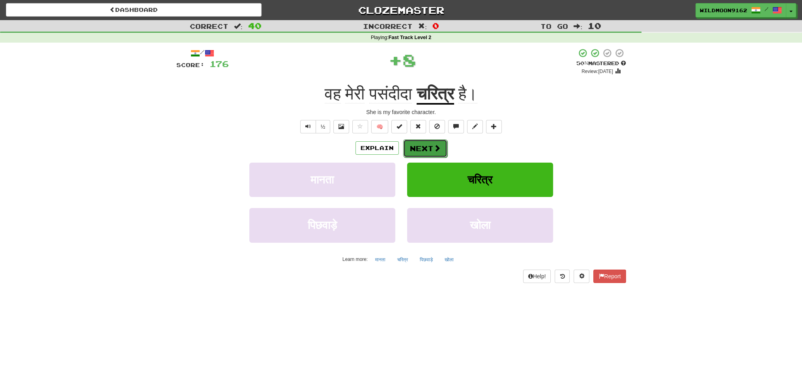
click at [424, 146] on button "Next" at bounding box center [425, 148] width 44 height 18
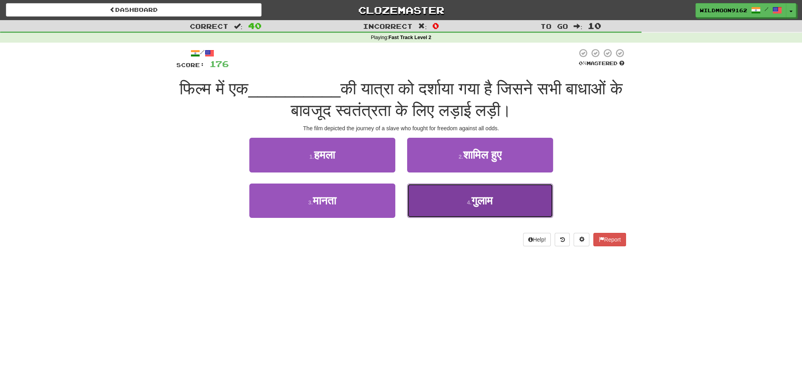
click at [467, 202] on small "4 ." at bounding box center [469, 202] width 5 height 6
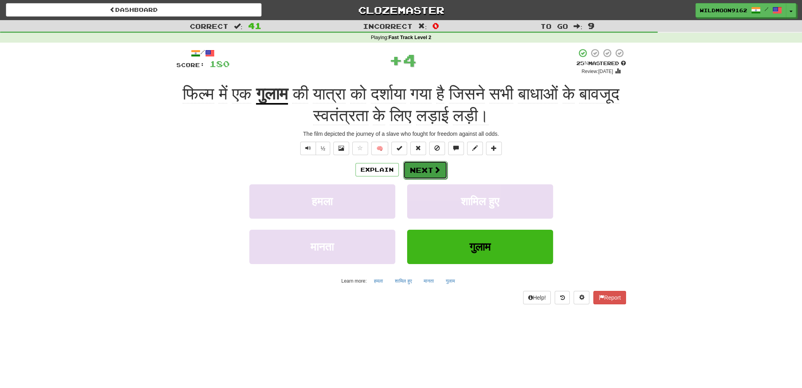
click at [427, 172] on button "Next" at bounding box center [425, 170] width 44 height 18
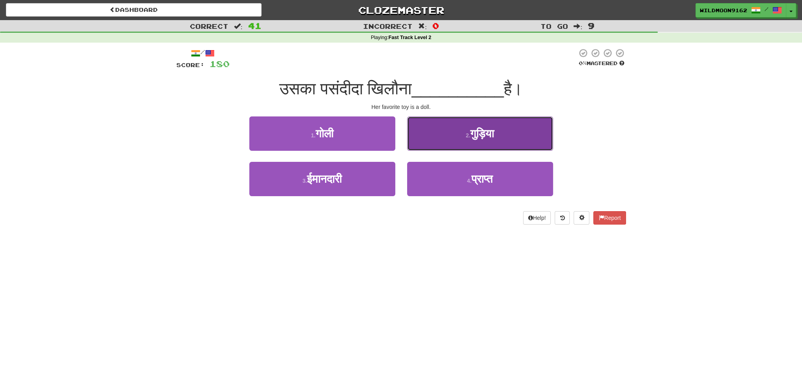
click at [493, 135] on span "गुड़िया" at bounding box center [482, 133] width 24 height 12
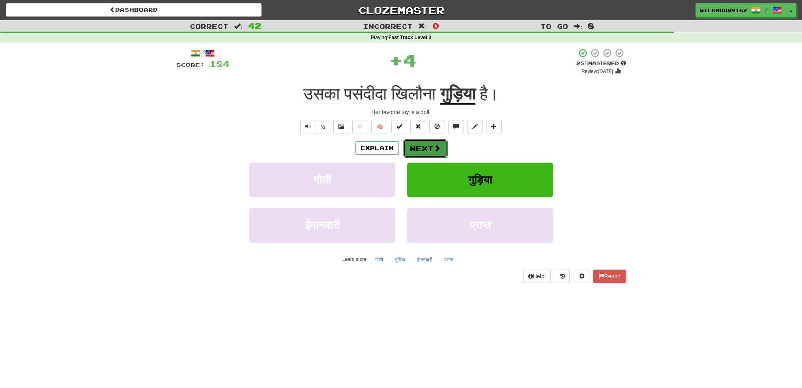
click at [429, 147] on button "Next" at bounding box center [425, 148] width 44 height 18
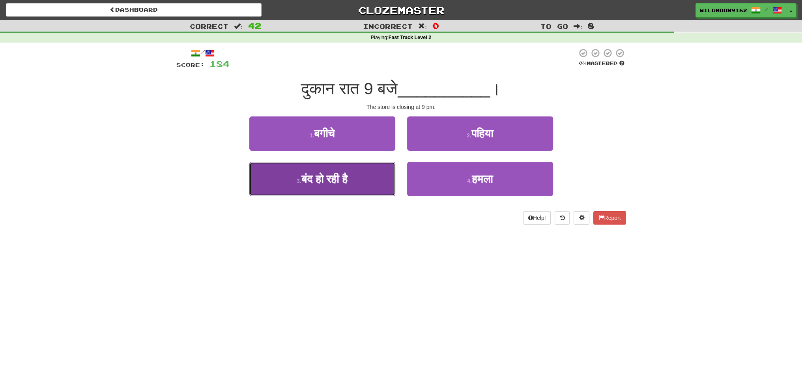
click at [347, 183] on span "बंद हो रही है" at bounding box center [324, 179] width 46 height 12
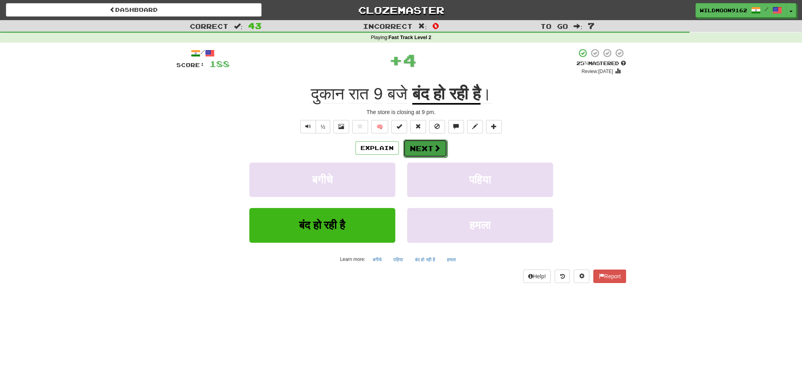
click at [424, 143] on button "Next" at bounding box center [425, 148] width 44 height 18
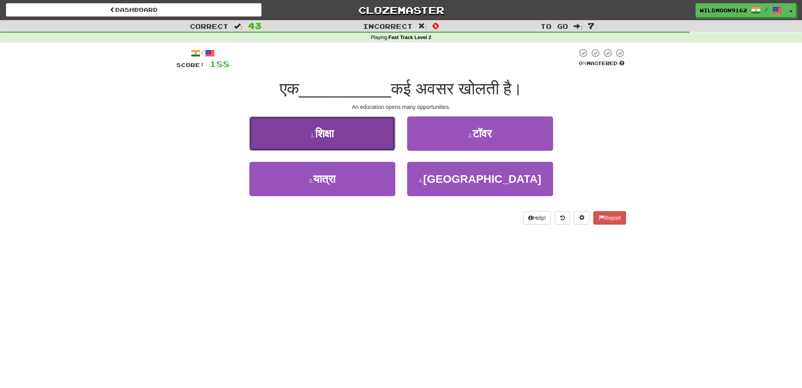
click at [364, 137] on button "1 . शिक्षा" at bounding box center [322, 133] width 146 height 34
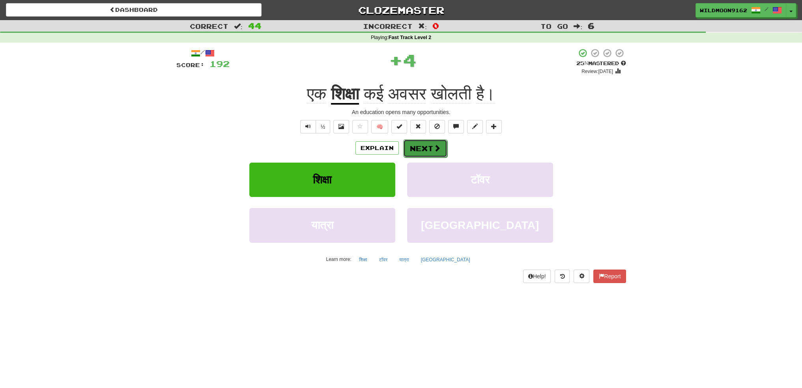
click at [422, 142] on button "Next" at bounding box center [425, 148] width 44 height 18
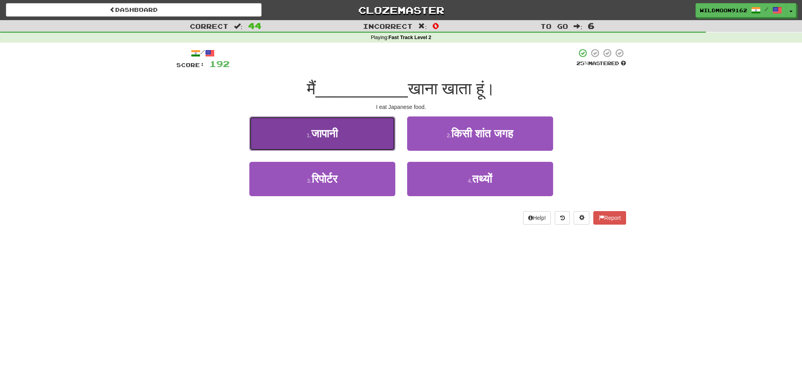
click at [370, 135] on button "1 . [DEMOGRAPHIC_DATA]" at bounding box center [322, 133] width 146 height 34
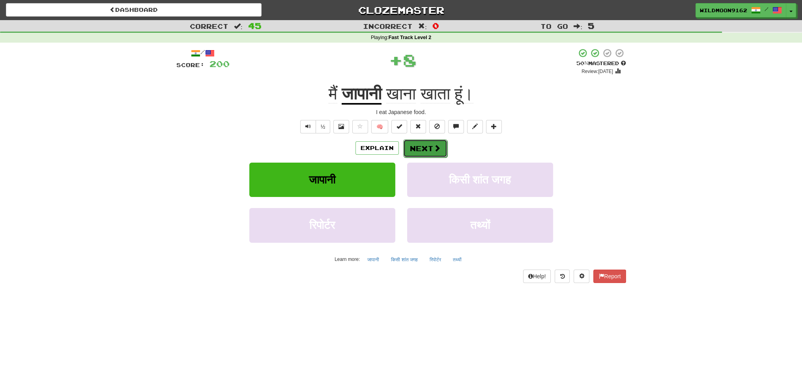
click at [409, 141] on button "Next" at bounding box center [425, 148] width 44 height 18
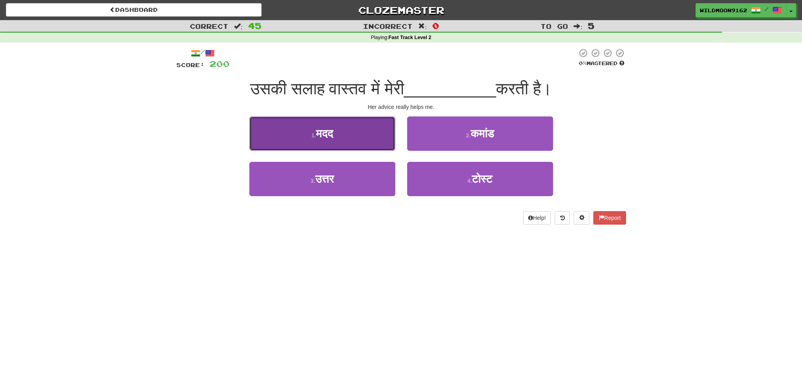
click at [366, 135] on button "1 . मदद" at bounding box center [322, 133] width 146 height 34
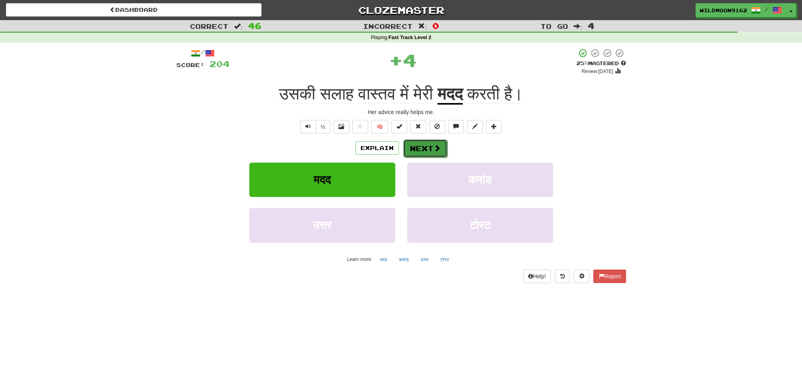
click at [434, 151] on span at bounding box center [437, 147] width 7 height 7
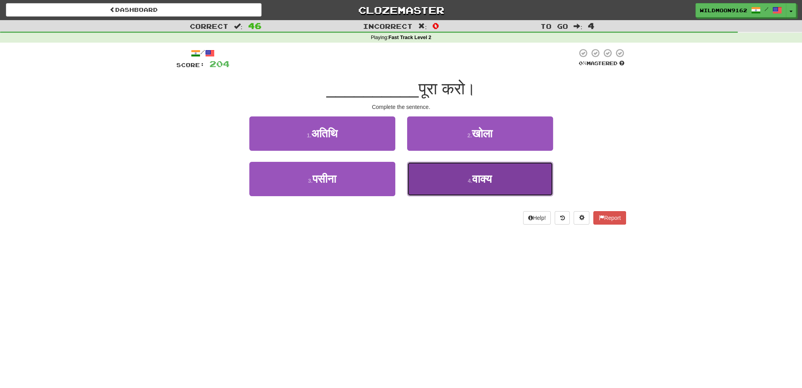
click at [448, 184] on button "4 . वाक्य" at bounding box center [480, 179] width 146 height 34
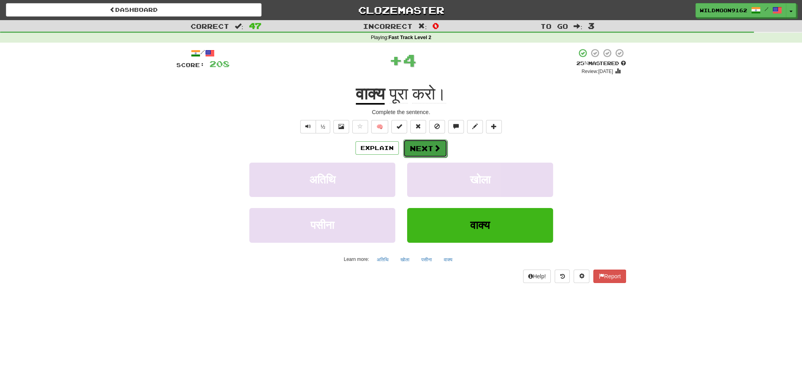
click at [419, 144] on button "Next" at bounding box center [425, 148] width 44 height 18
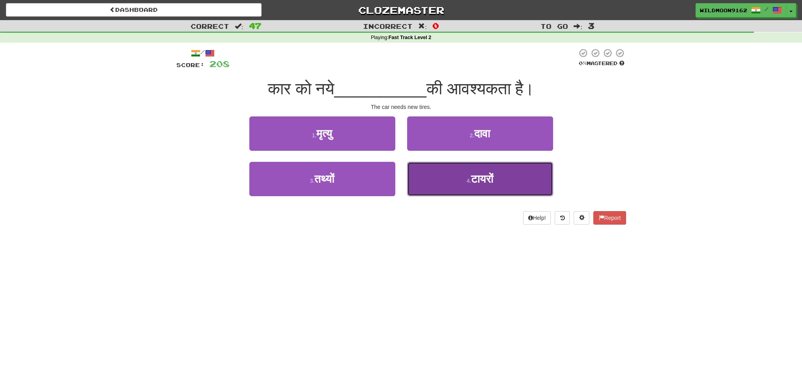
click at [467, 187] on button "4 . टायरों" at bounding box center [480, 179] width 146 height 34
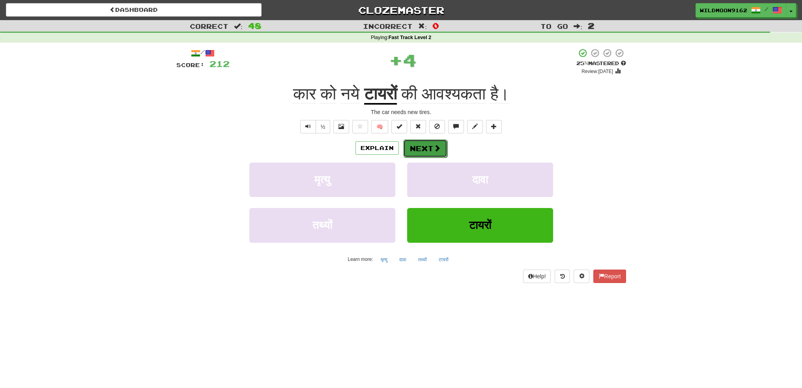
click at [425, 148] on button "Next" at bounding box center [425, 148] width 44 height 18
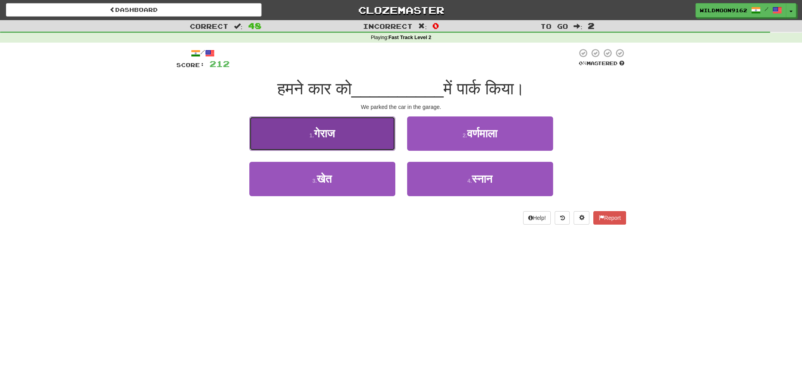
click at [359, 136] on button "1 . गेराज" at bounding box center [322, 133] width 146 height 34
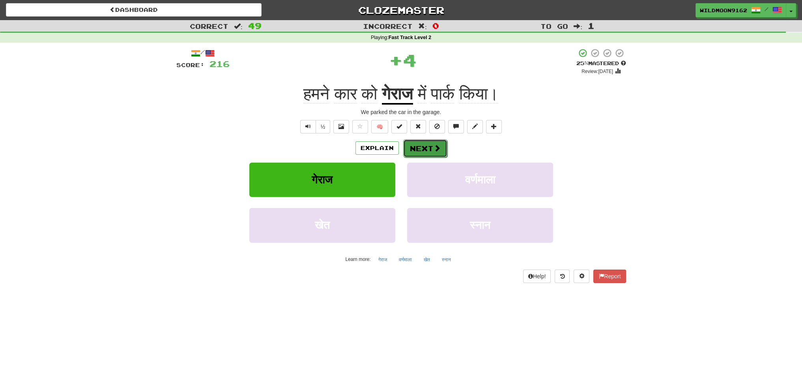
click at [414, 148] on button "Next" at bounding box center [425, 148] width 44 height 18
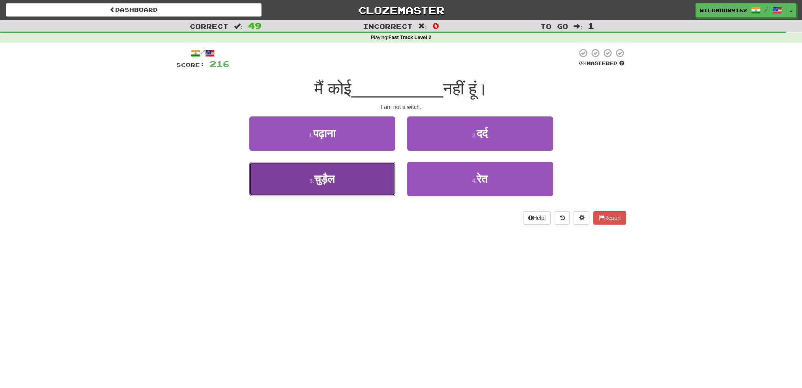
click at [354, 179] on button "3 . चुड़ैल" at bounding box center [322, 179] width 146 height 34
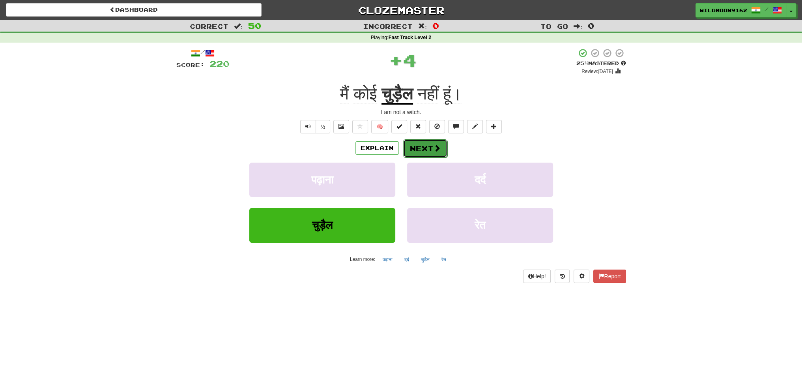
click at [422, 148] on button "Next" at bounding box center [425, 148] width 44 height 18
